Goal: Complete application form

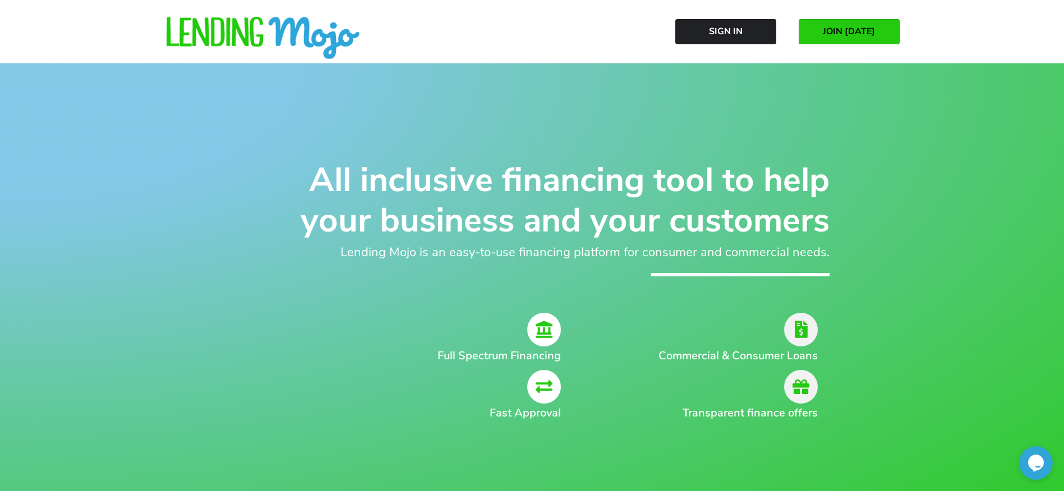
click at [864, 31] on span "JOIN [DATE]" at bounding box center [849, 31] width 52 height 10
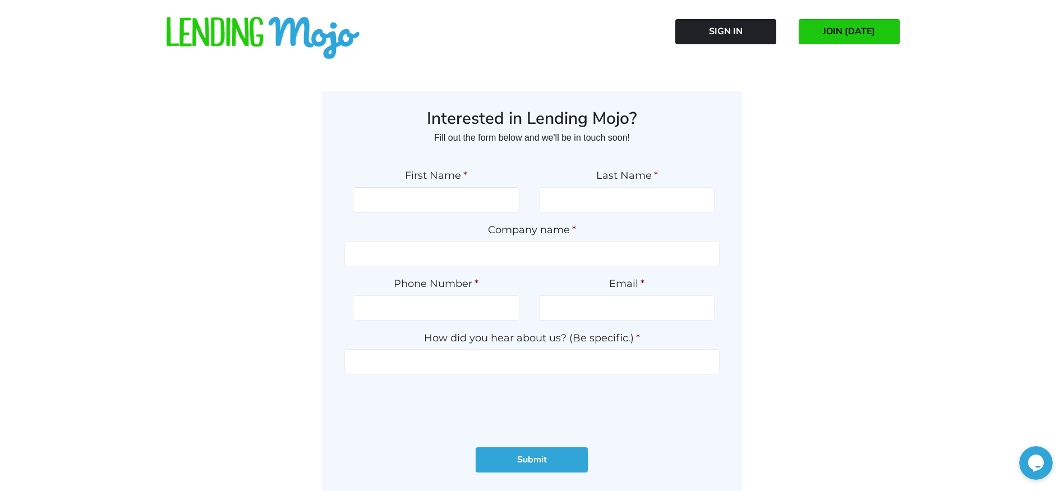
click at [421, 205] on input "First Name *" at bounding box center [436, 199] width 167 height 25
type input "CALE"
type input "[PERSON_NAME]"
type input "100"
type input "2069191405"
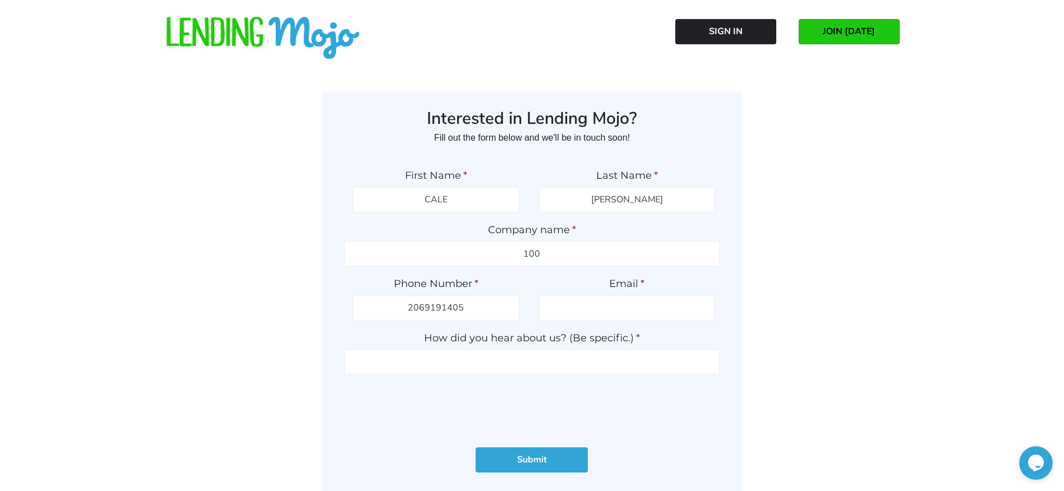
type input "[EMAIL_ADDRESS][DOMAIN_NAME]"
type input "[PHONE_NUMBER]"
click at [578, 246] on input "100" at bounding box center [531, 253] width 375 height 25
type input "1"
type input "the car connection"
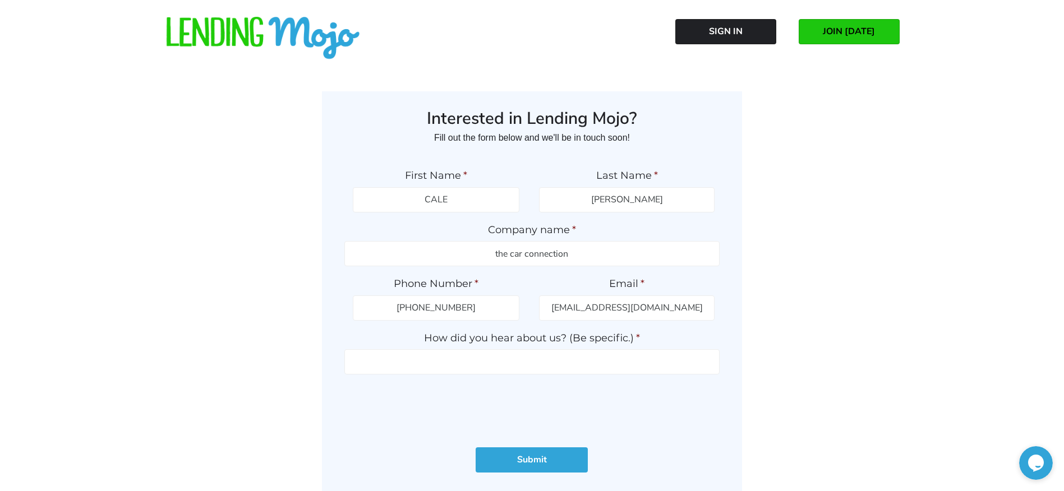
click at [811, 243] on div "Interested in Lending Mojo? Fill out the form below and we'll be in touch soon!…" at bounding box center [532, 294] width 617 height 407
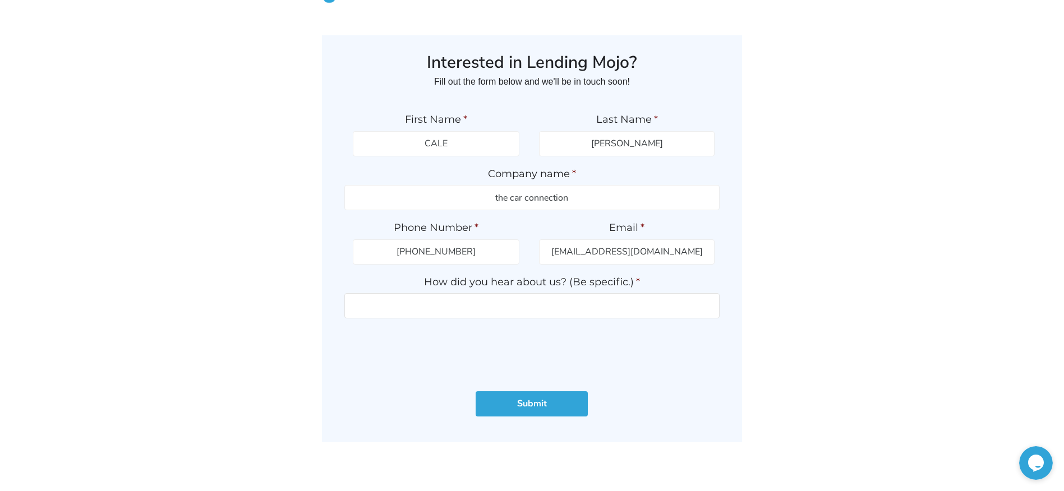
click at [536, 315] on input "How did you hear about us? (Be specific.) *" at bounding box center [531, 305] width 375 height 25
type input "asc warranty rep [PERSON_NAME]"
click at [534, 400] on input "Submit" at bounding box center [532, 404] width 112 height 25
